Goal: Information Seeking & Learning: Check status

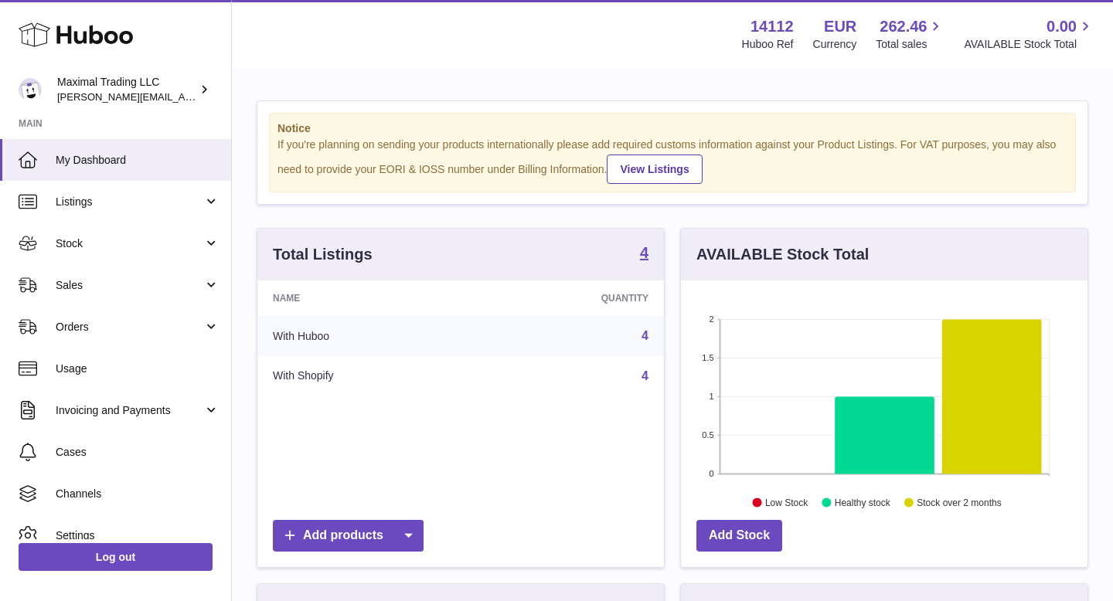
scroll to position [241, 407]
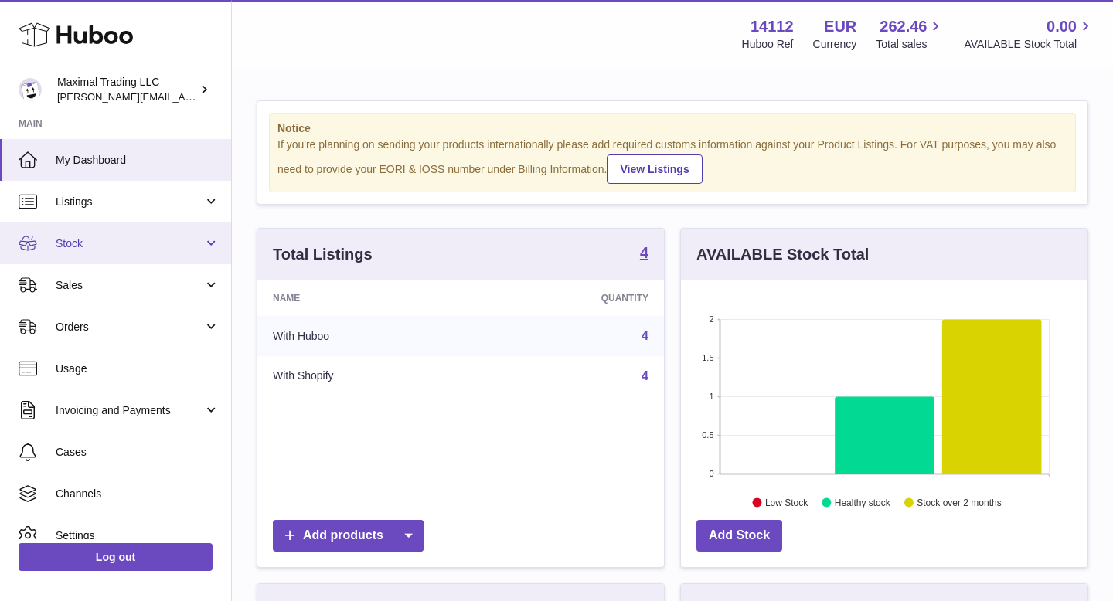
click at [114, 247] on span "Stock" at bounding box center [130, 243] width 148 height 15
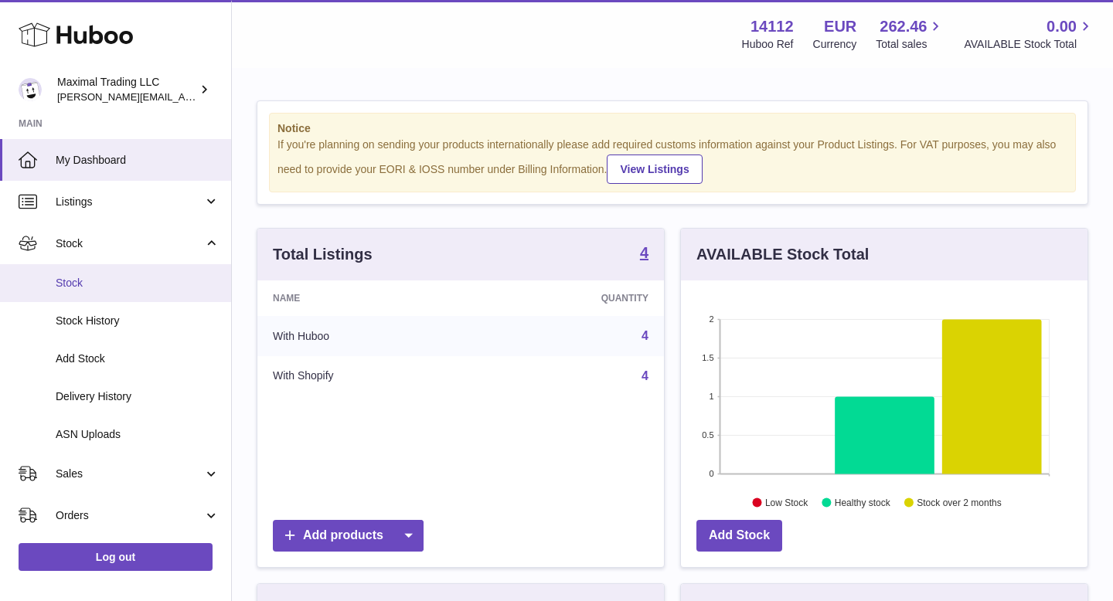
click at [118, 288] on span "Stock" at bounding box center [138, 283] width 164 height 15
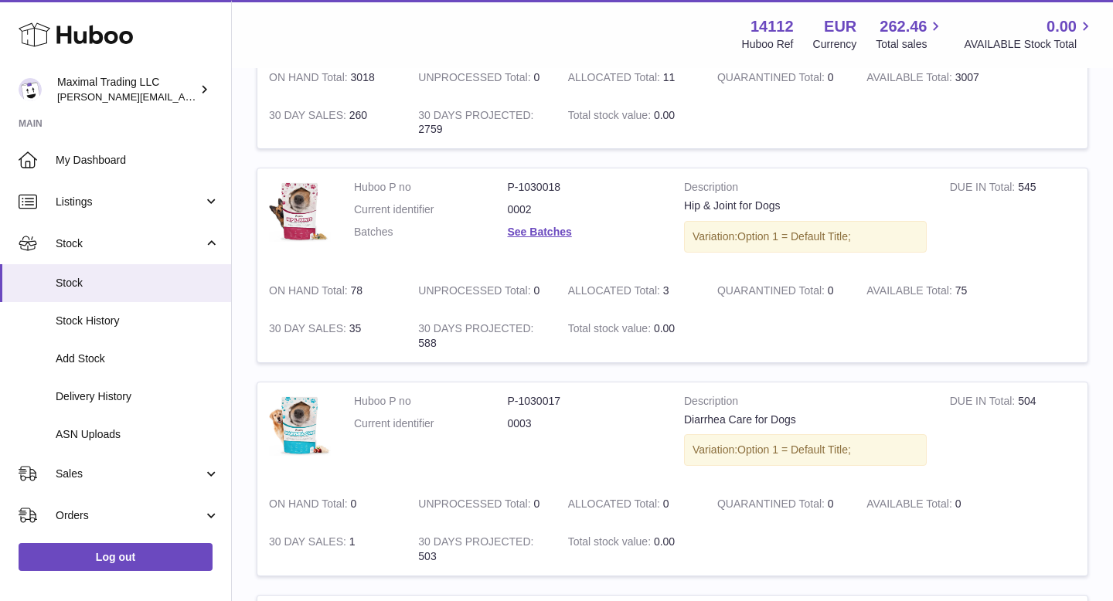
scroll to position [324, 0]
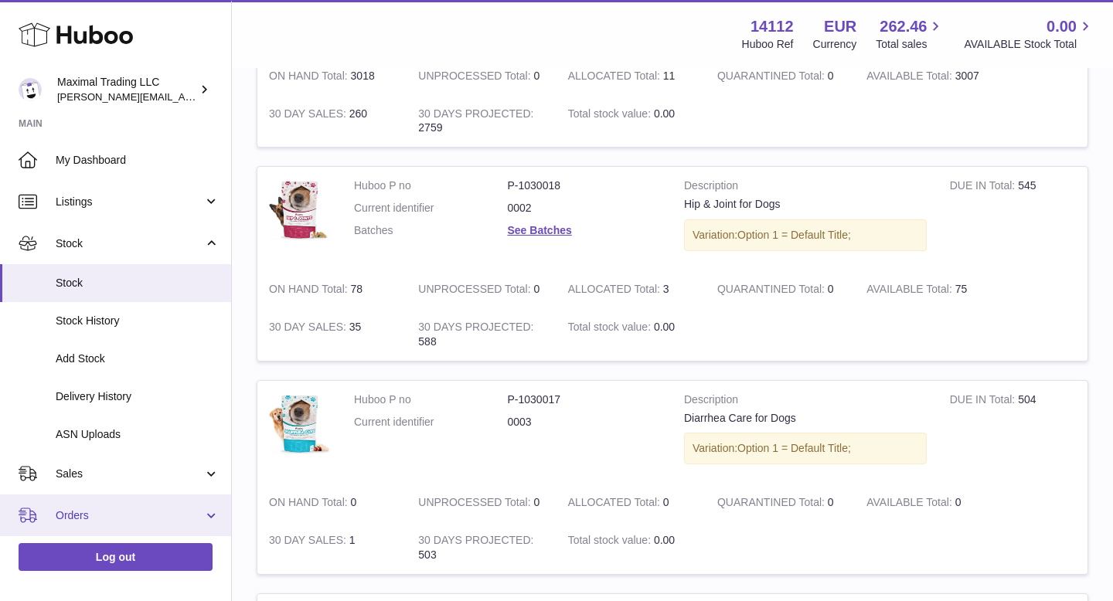
click at [113, 510] on span "Orders" at bounding box center [130, 516] width 148 height 15
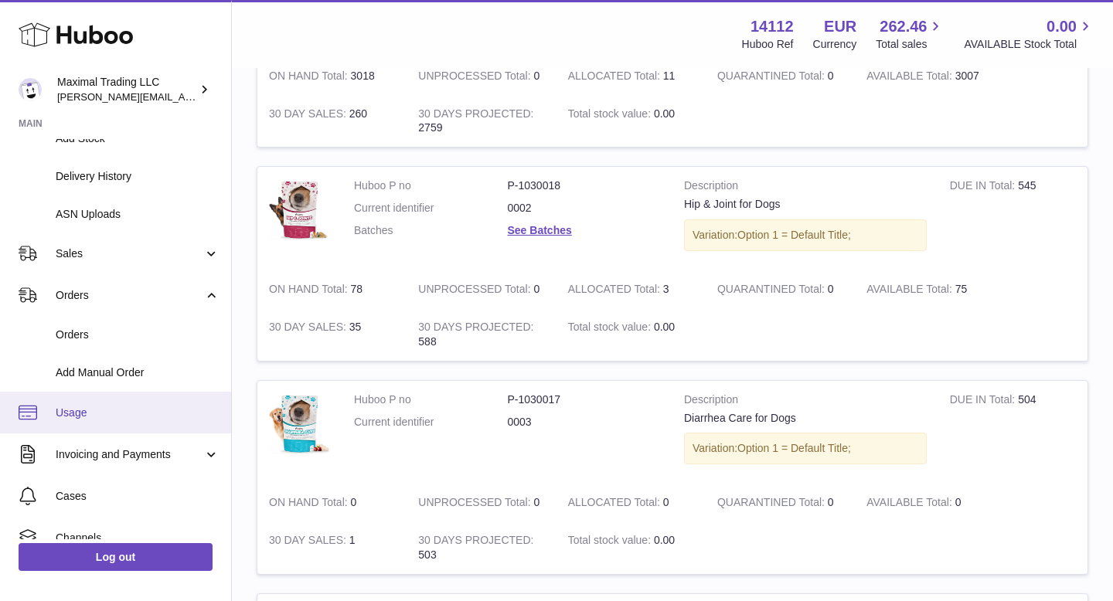
scroll to position [226, 0]
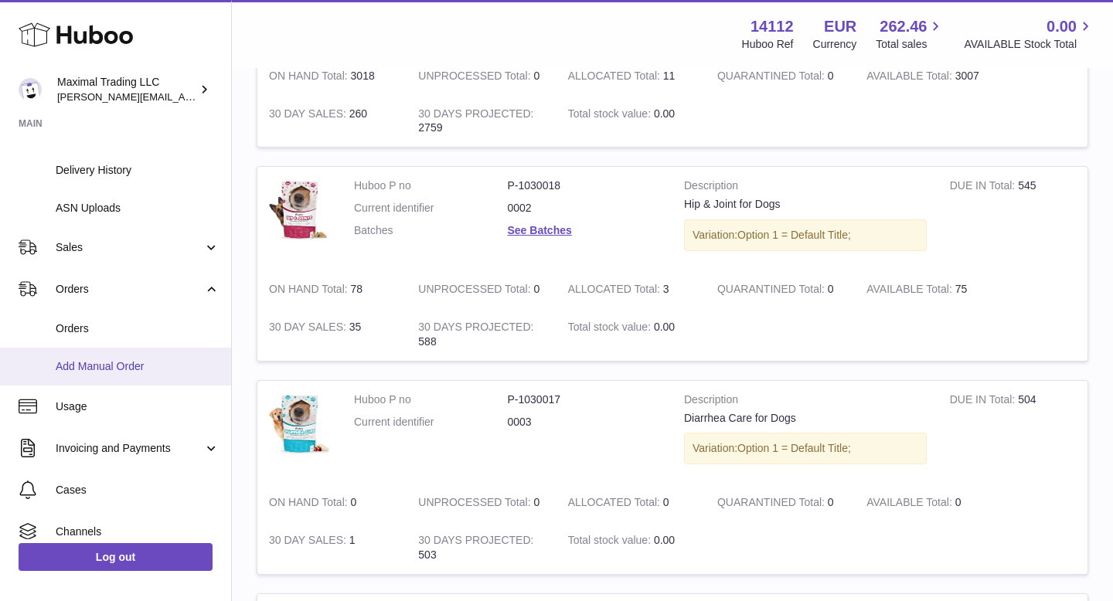
click at [93, 372] on span "Add Manual Order" at bounding box center [138, 366] width 164 height 15
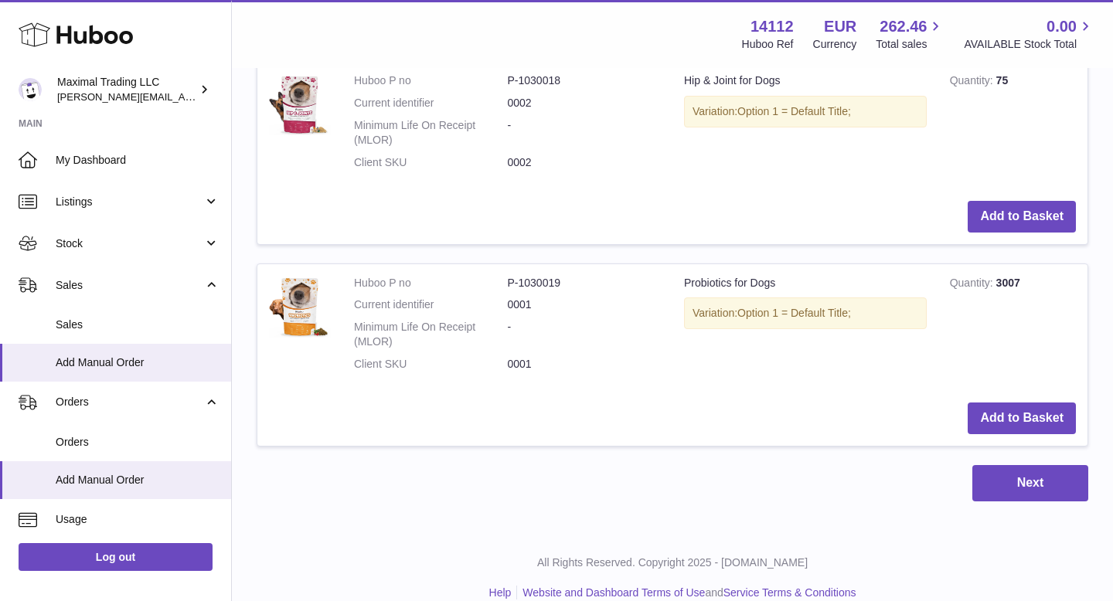
scroll to position [829, 0]
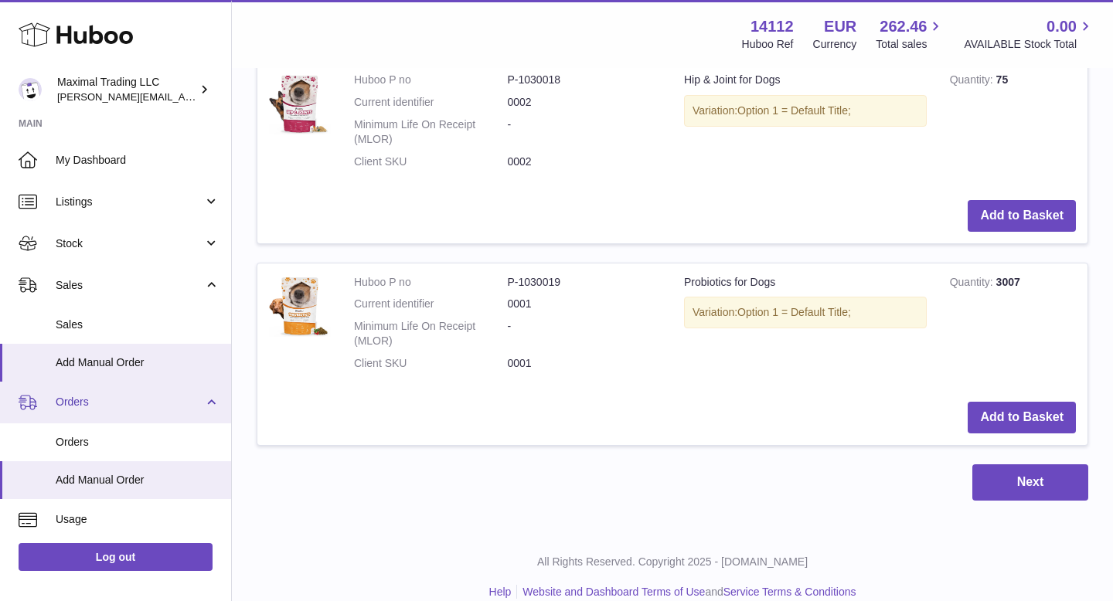
click at [108, 405] on span "Orders" at bounding box center [130, 402] width 148 height 15
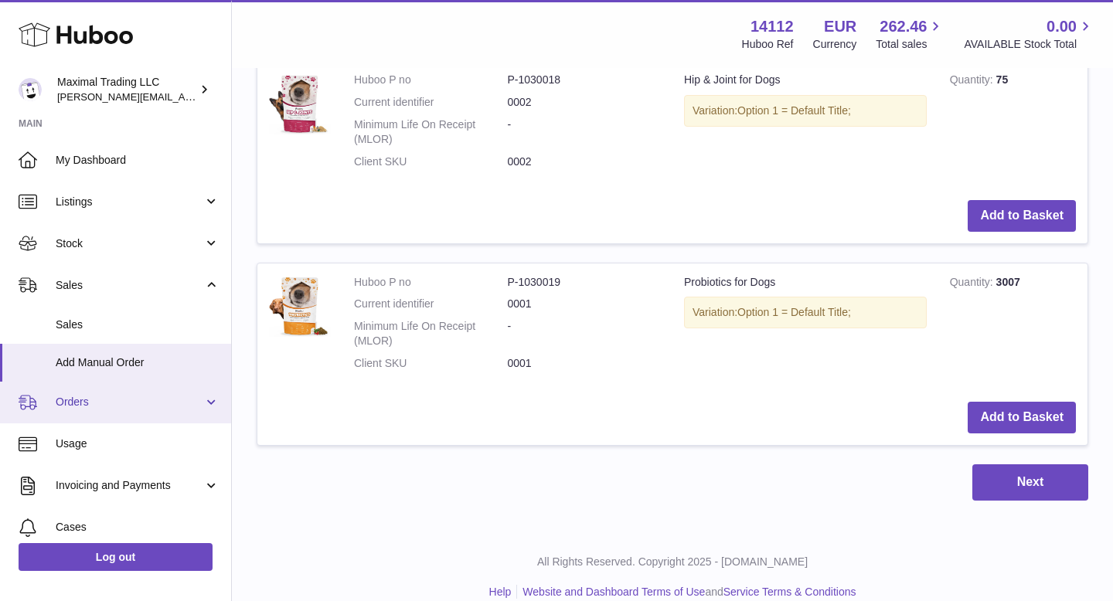
click at [108, 405] on span "Orders" at bounding box center [130, 402] width 148 height 15
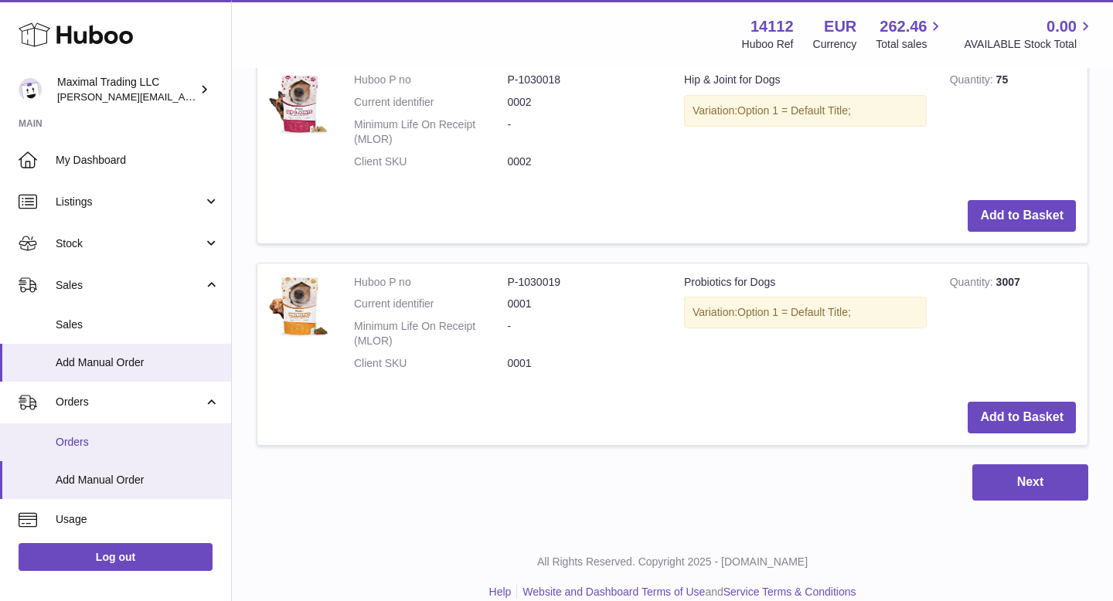
click at [106, 447] on span "Orders" at bounding box center [138, 442] width 164 height 15
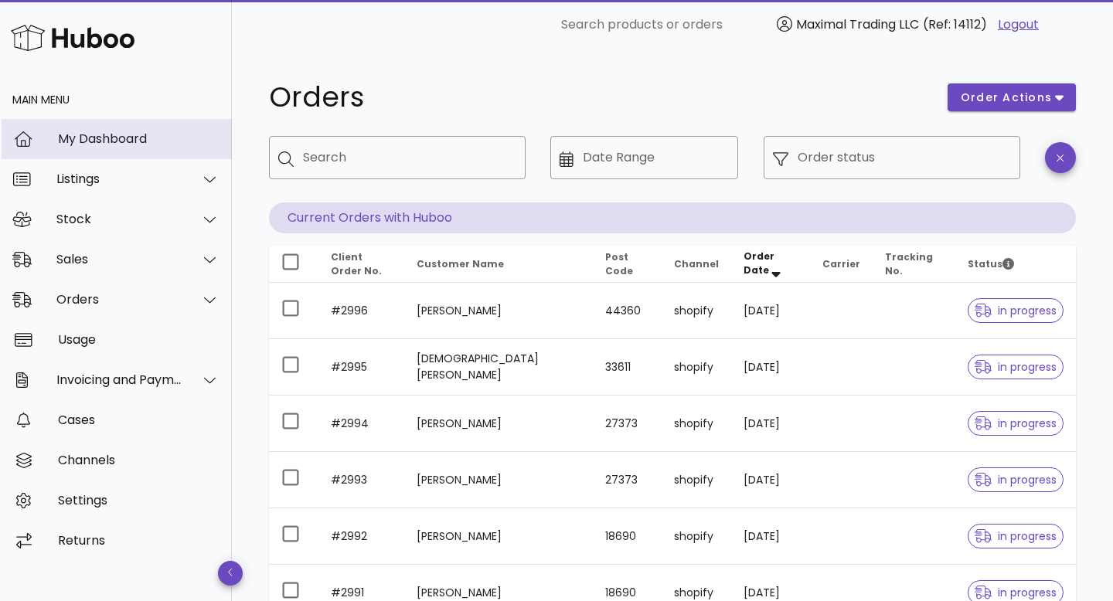
click at [127, 141] on div "My Dashboard" at bounding box center [139, 138] width 162 height 15
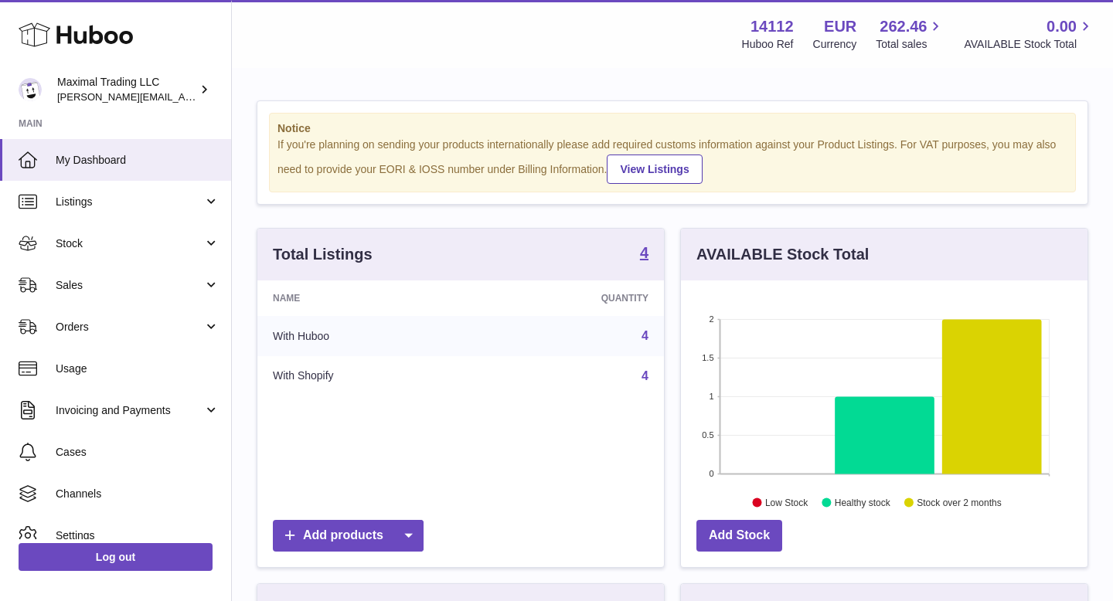
scroll to position [241, 407]
click at [753, 30] on div "14112 Huboo Ref EUR Currency 262.46 Total sales 0.00 AVAILABLE Stock Total" at bounding box center [909, 34] width 372 height 36
copy div "14112"
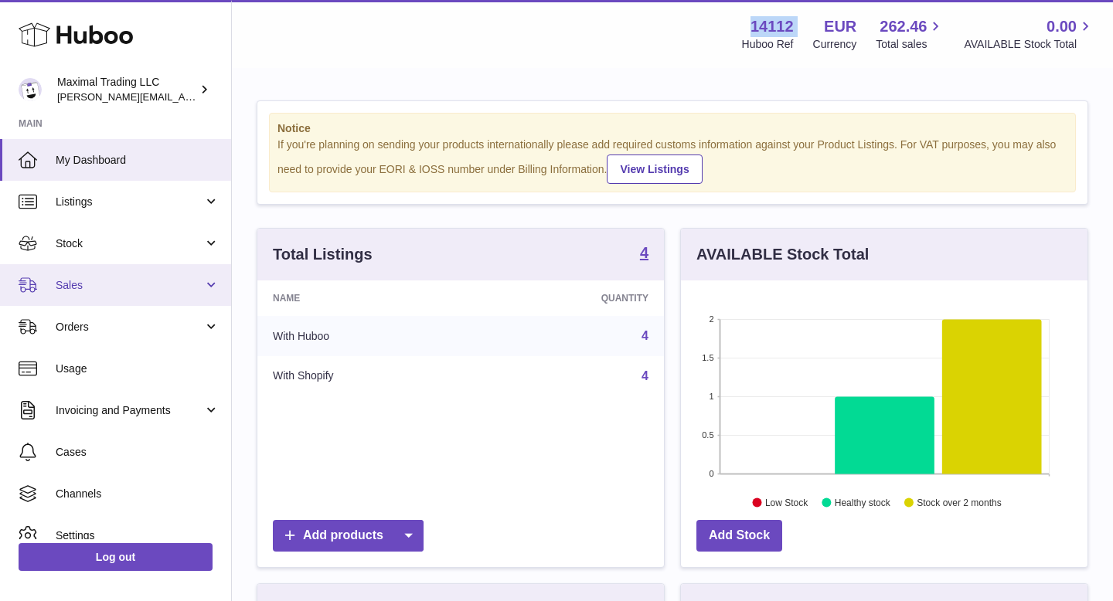
click at [106, 277] on link "Sales" at bounding box center [115, 285] width 231 height 42
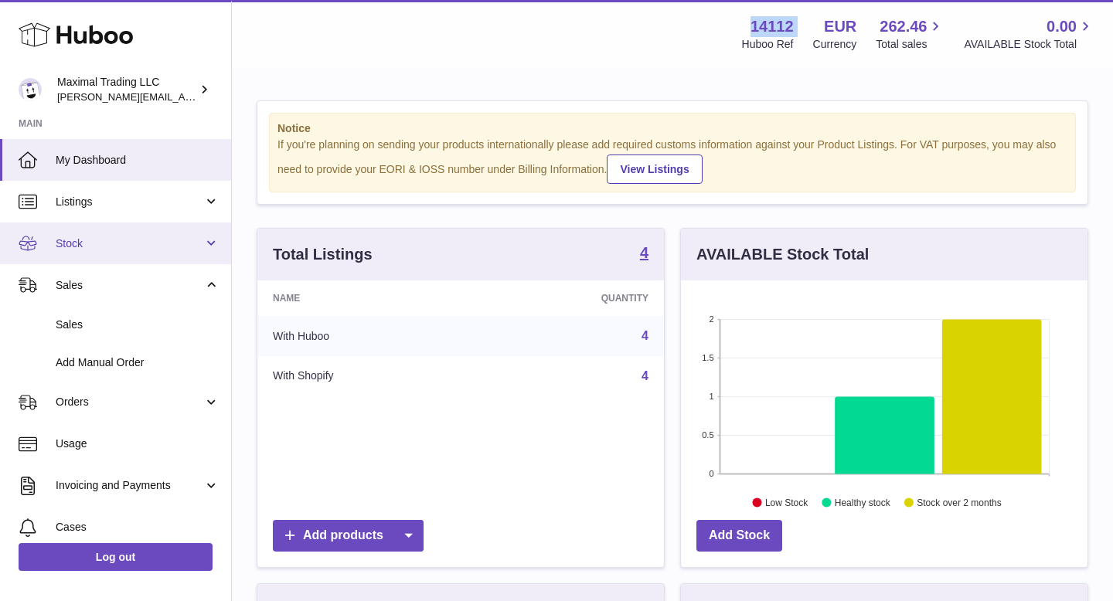
click at [108, 247] on span "Stock" at bounding box center [130, 243] width 148 height 15
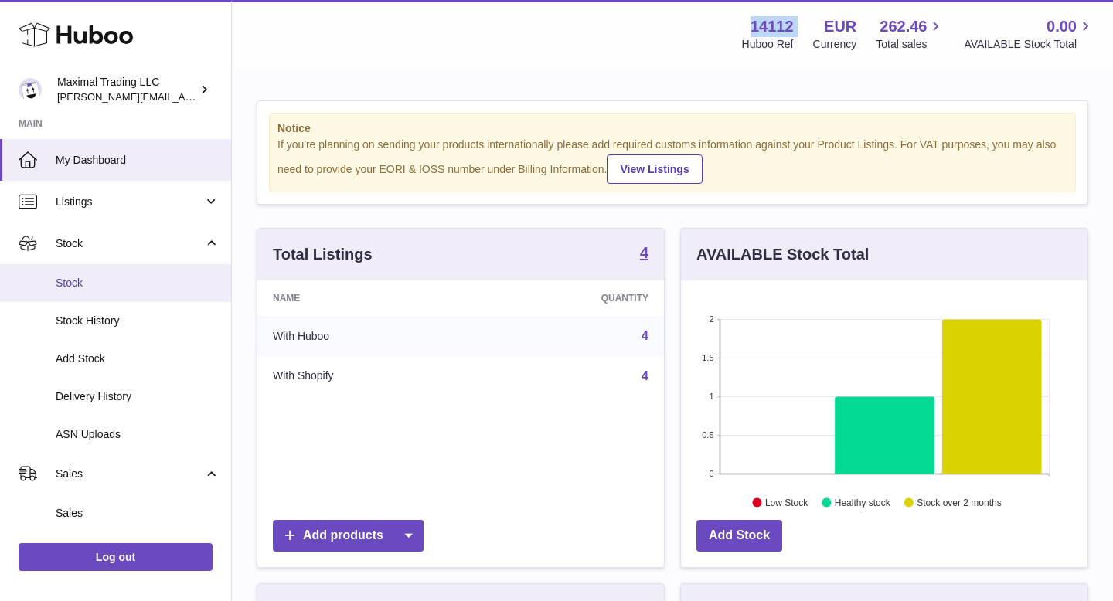
click at [106, 278] on span "Stock" at bounding box center [138, 283] width 164 height 15
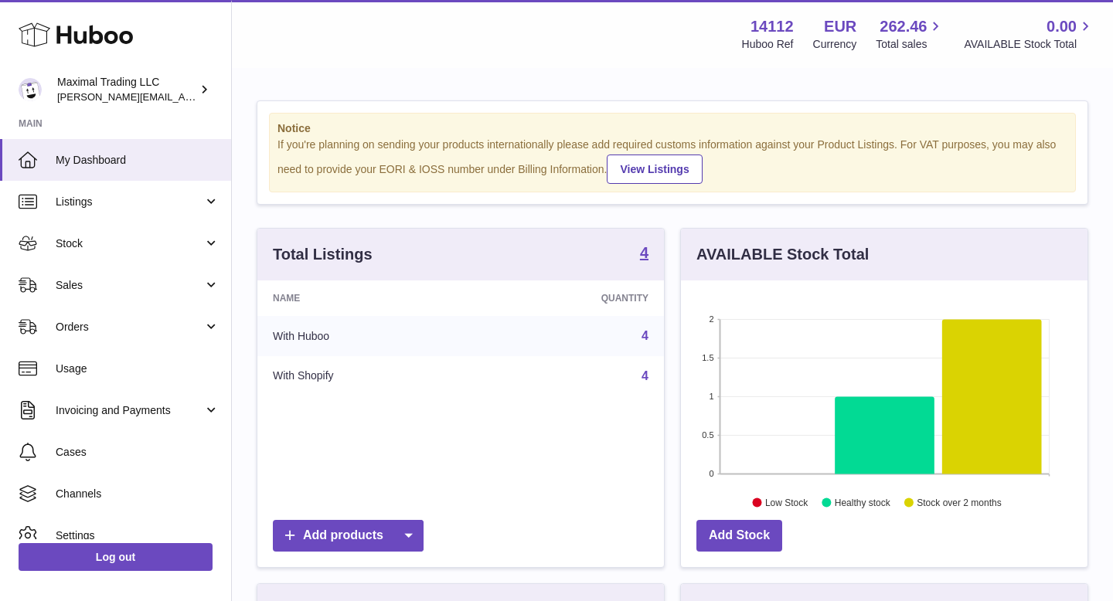
scroll to position [241, 407]
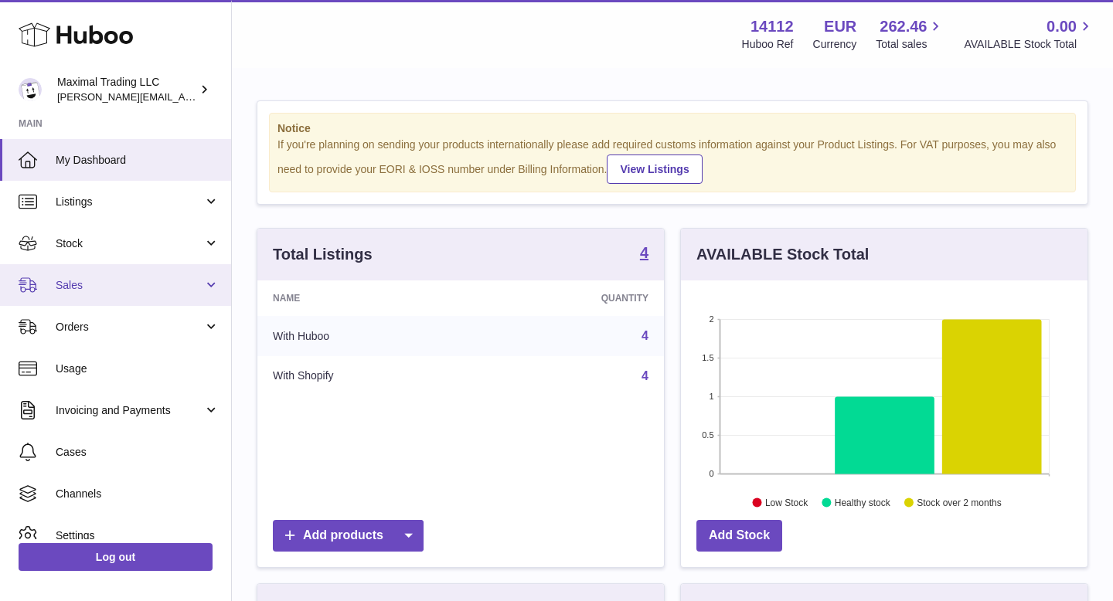
click at [93, 286] on span "Sales" at bounding box center [130, 285] width 148 height 15
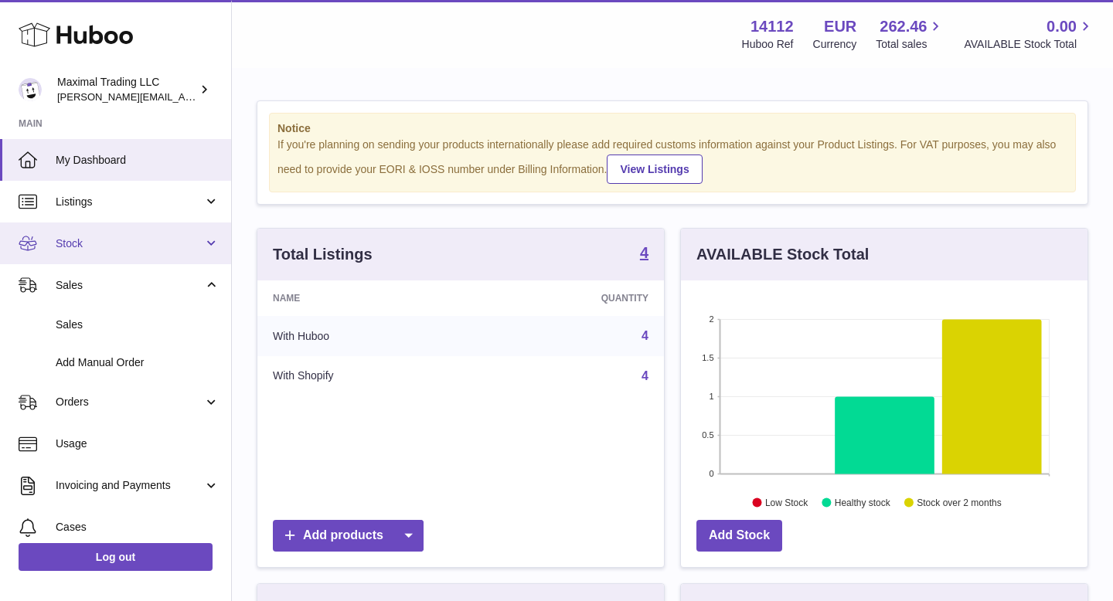
click at [95, 247] on span "Stock" at bounding box center [130, 243] width 148 height 15
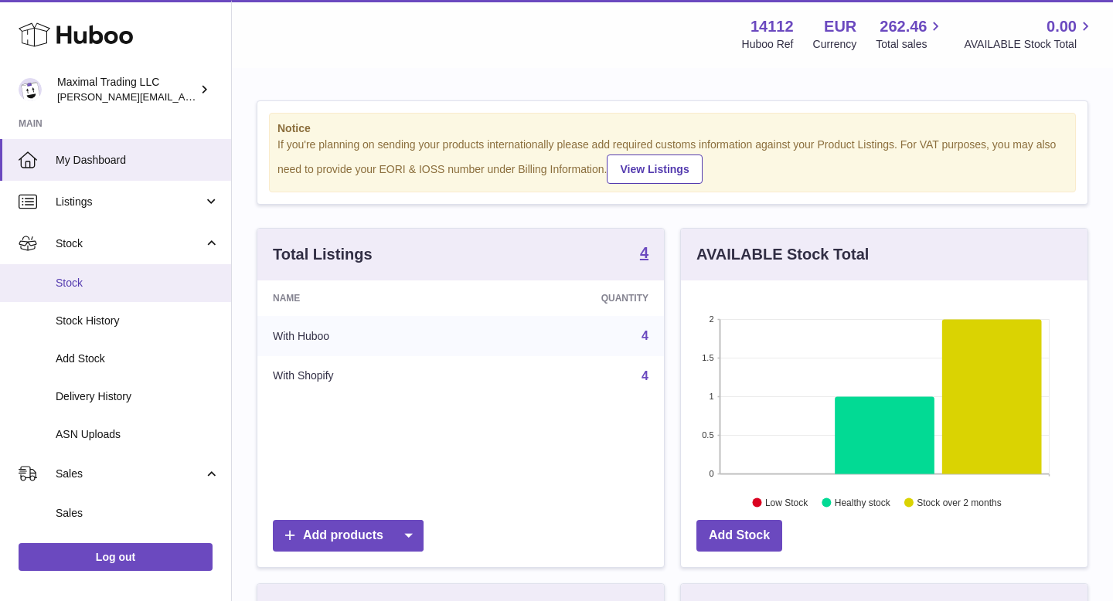
click at [94, 278] on span "Stock" at bounding box center [138, 283] width 164 height 15
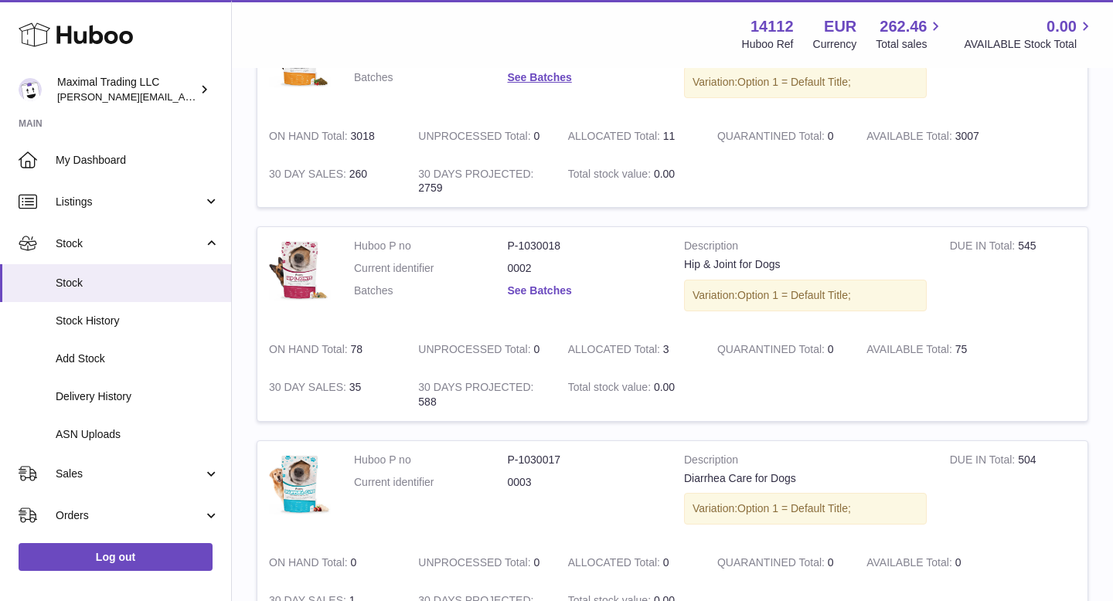
scroll to position [262, 0]
drag, startPoint x: 506, startPoint y: 245, endPoint x: 565, endPoint y: 247, distance: 58.8
click at [565, 247] on dl "Huboo P no P-1030018 Current identifier 0002 Batches See Batches" at bounding box center [507, 273] width 307 height 67
copy dl "P-1030018"
click at [525, 294] on link "See Batches" at bounding box center [540, 292] width 64 height 12
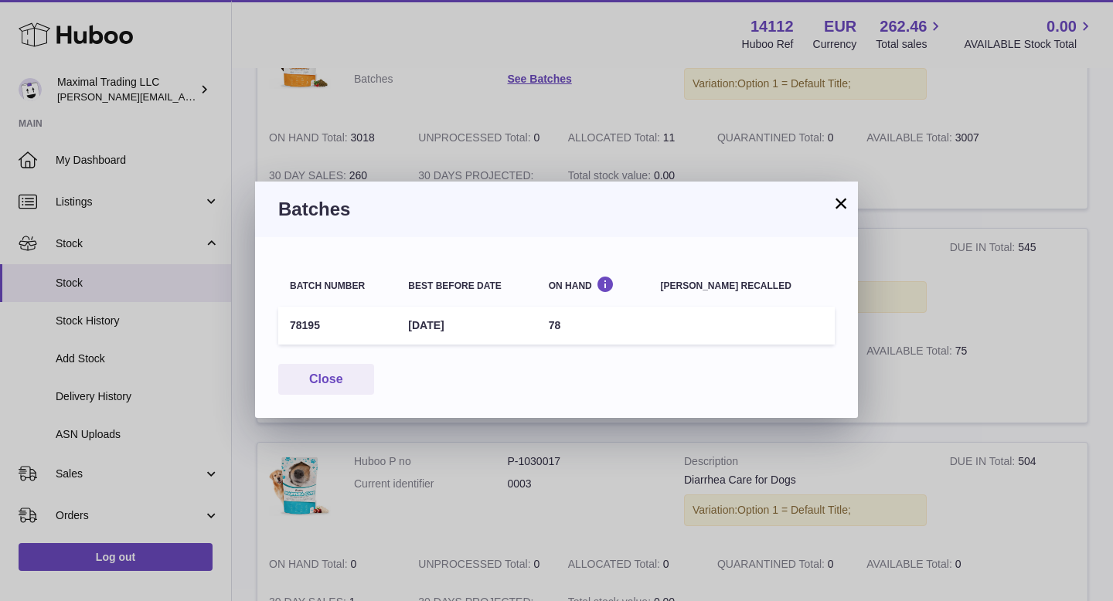
drag, startPoint x: 325, startPoint y: 328, endPoint x: 281, endPoint y: 327, distance: 44.1
click at [281, 327] on td "78195" at bounding box center [337, 326] width 118 height 38
copy td "78195"
click at [849, 210] on button "×" at bounding box center [841, 203] width 19 height 19
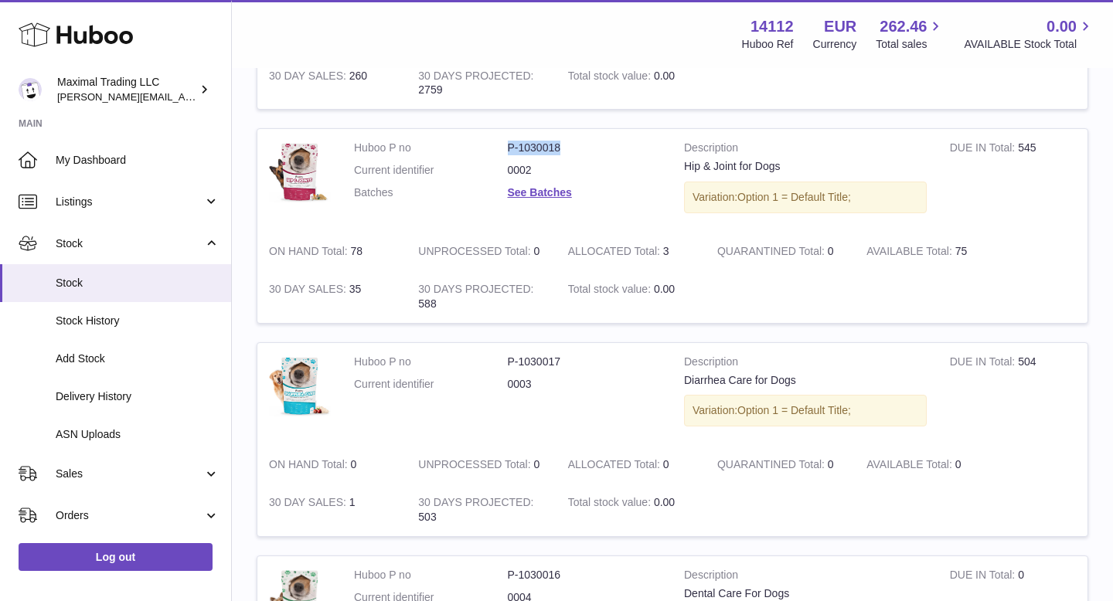
scroll to position [372, 0]
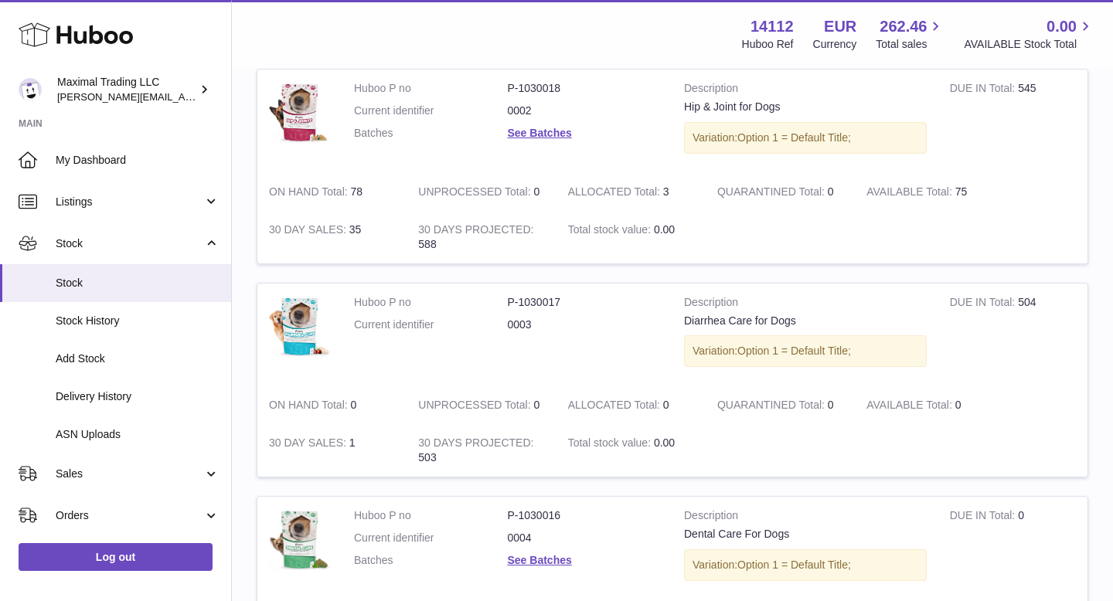
scroll to position [426, 0]
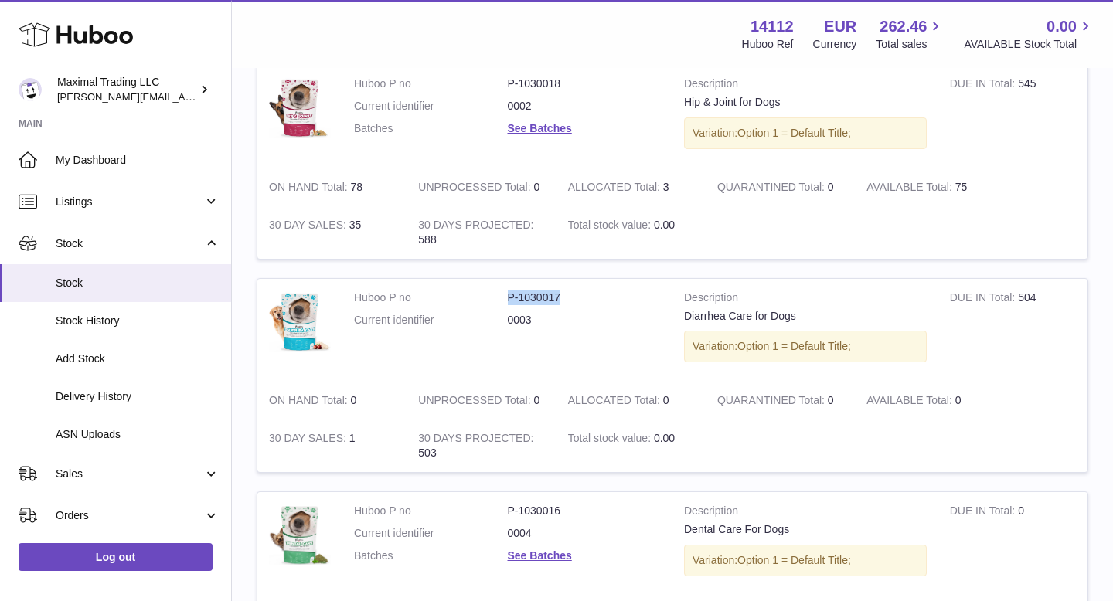
drag, startPoint x: 512, startPoint y: 297, endPoint x: 562, endPoint y: 294, distance: 49.5
click at [562, 294] on dd "P-1030017" at bounding box center [585, 298] width 154 height 15
copy dd "P-1030017"
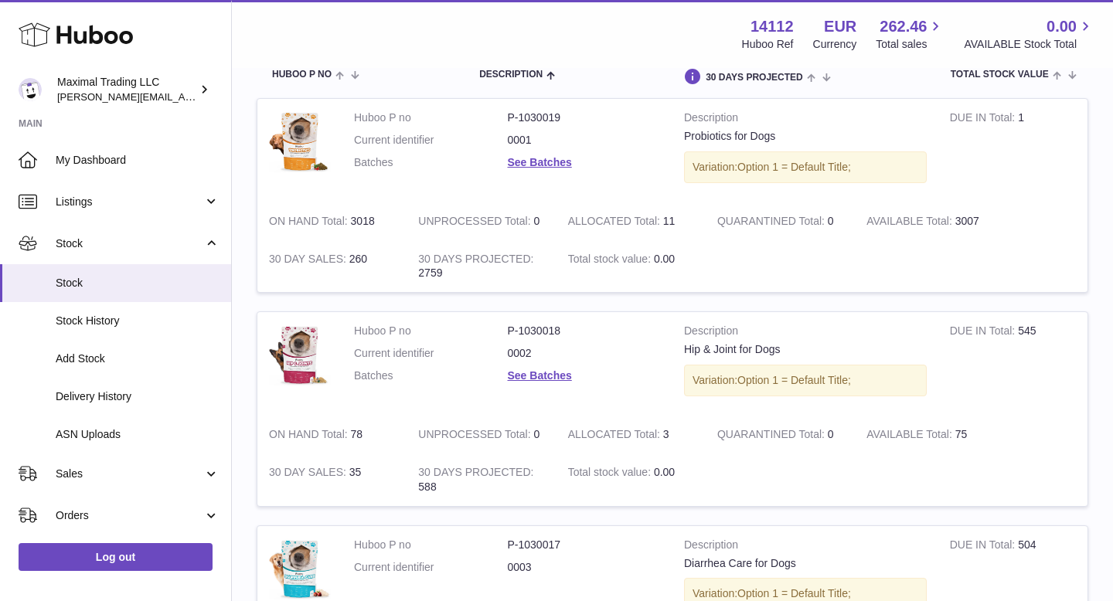
scroll to position [202, 0]
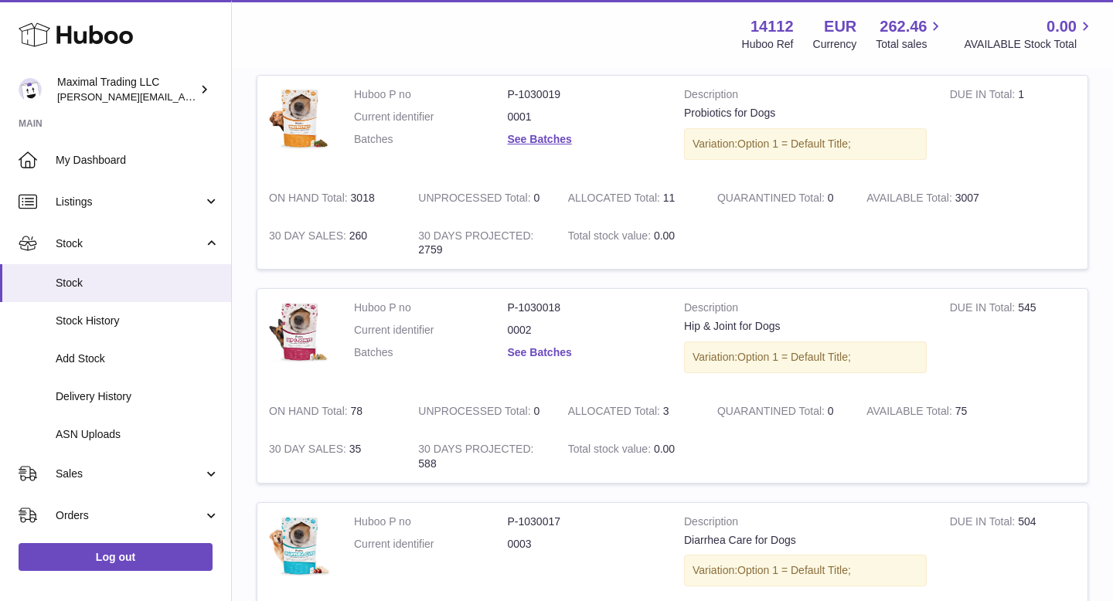
click at [529, 350] on link "See Batches" at bounding box center [540, 352] width 64 height 12
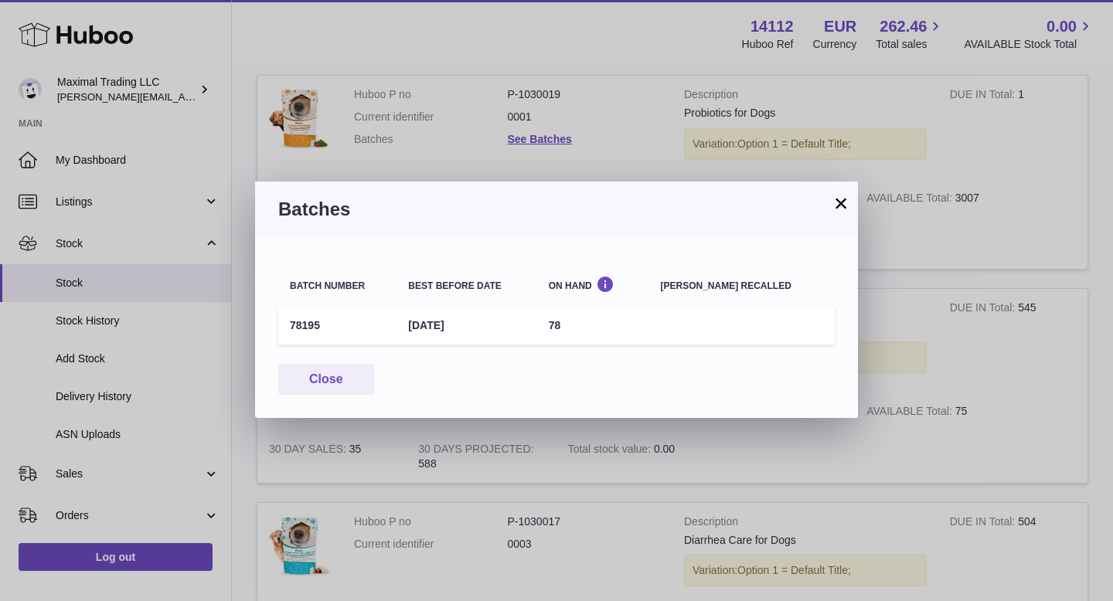
click at [839, 209] on button "×" at bounding box center [841, 203] width 19 height 19
